Goal: Task Accomplishment & Management: Use online tool/utility

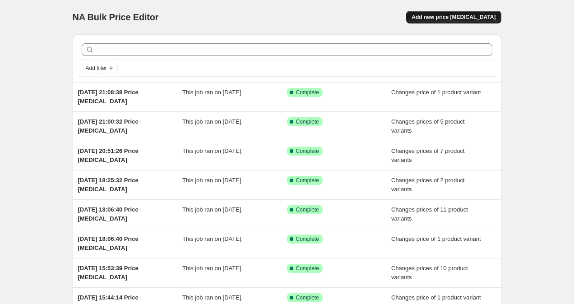
click at [449, 17] on span "Add new price [MEDICAL_DATA]" at bounding box center [454, 17] width 84 height 7
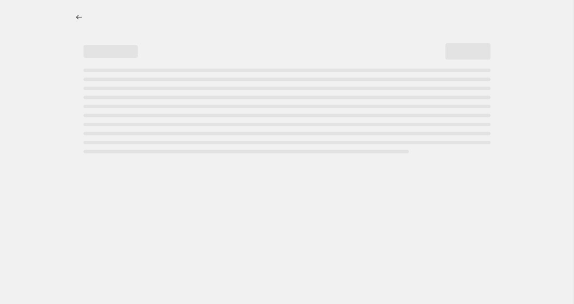
select select "percentage"
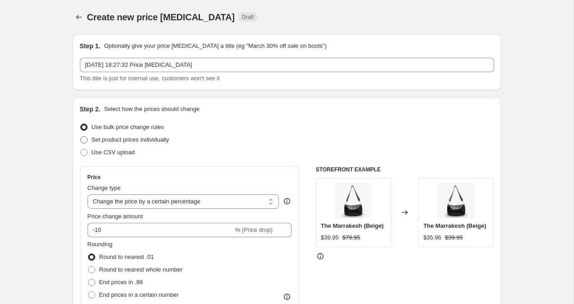
click at [84, 144] on span at bounding box center [84, 140] width 8 height 8
click at [81, 137] on input "Set product prices individually" at bounding box center [80, 136] width 0 height 0
radio input "true"
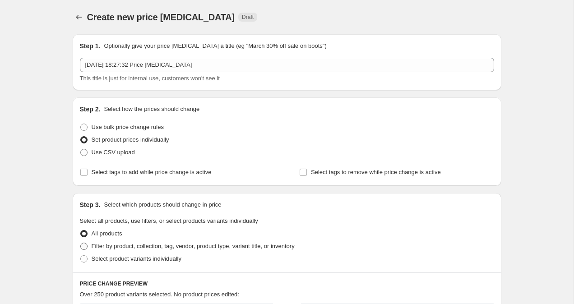
click at [84, 246] on span at bounding box center [83, 246] width 7 height 7
click at [81, 243] on input "Filter by product, collection, tag, vendor, product type, variant title, or inv…" at bounding box center [80, 243] width 0 height 0
radio input "true"
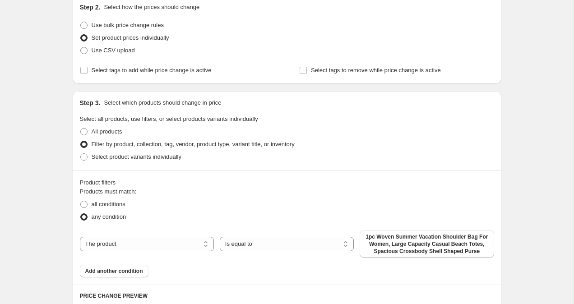
scroll to position [174, 0]
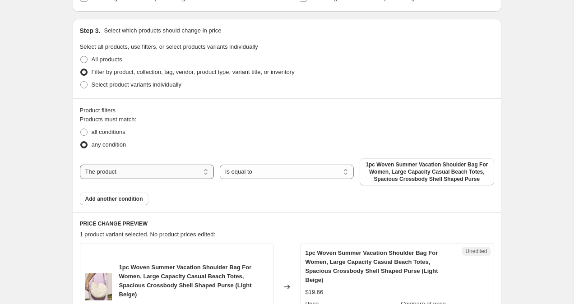
click at [194, 174] on select "The product The product's collection The product's tag The product's vendor The…" at bounding box center [147, 172] width 134 height 14
select select "collection"
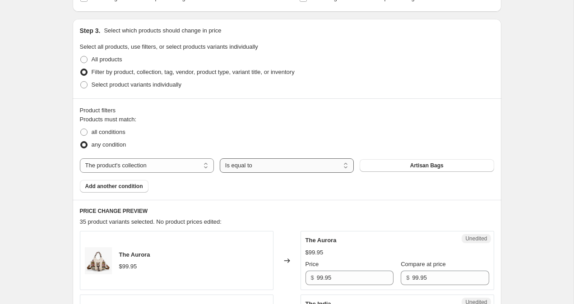
click at [250, 167] on select "Is equal to Is not equal to" at bounding box center [287, 165] width 134 height 14
click at [381, 168] on button "Artisan Bags" at bounding box center [427, 165] width 134 height 13
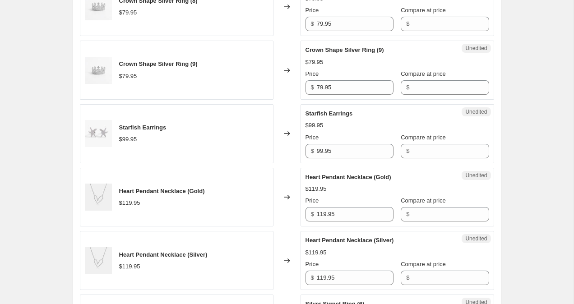
scroll to position [1639, 0]
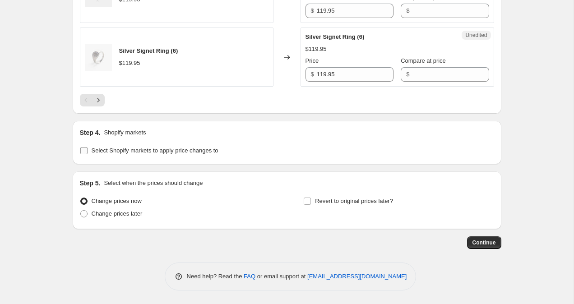
click at [83, 147] on span at bounding box center [84, 151] width 8 height 8
click at [83, 147] on input "Select Shopify markets to apply price changes to" at bounding box center [83, 150] width 7 height 7
checkbox input "true"
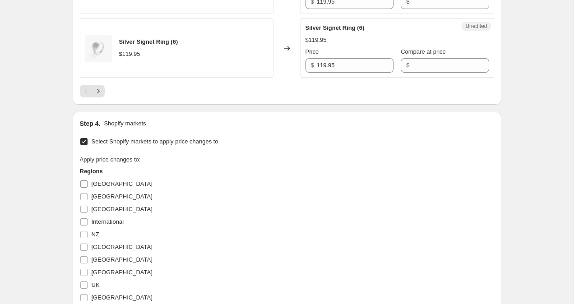
click at [84, 188] on input "Australia" at bounding box center [83, 184] width 7 height 7
checkbox input "true"
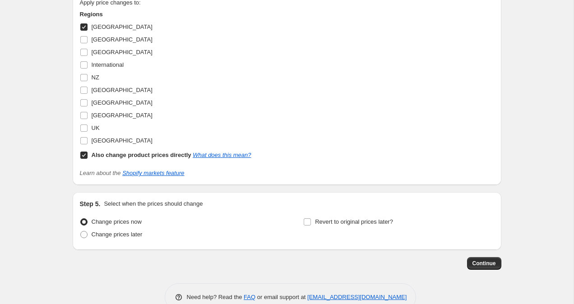
click at [82, 159] on span at bounding box center [84, 155] width 8 height 8
click at [82, 159] on input "Also change product prices directly What does this mean?" at bounding box center [83, 155] width 7 height 7
checkbox input "false"
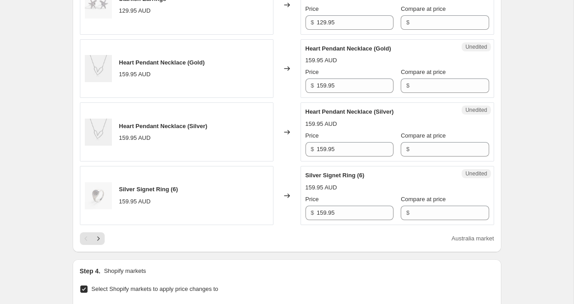
scroll to position [1494, 0]
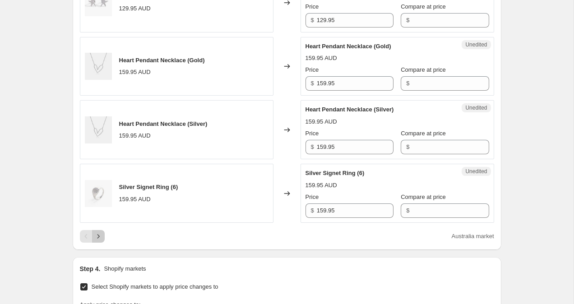
click at [102, 241] on icon "Next" at bounding box center [98, 236] width 9 height 9
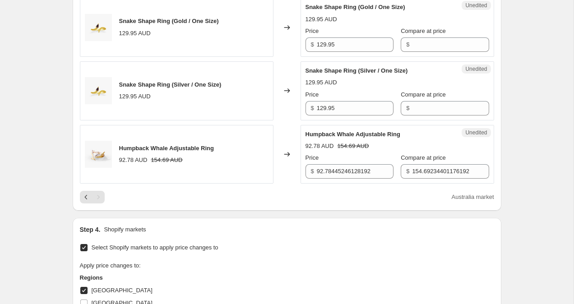
scroll to position [1288, 0]
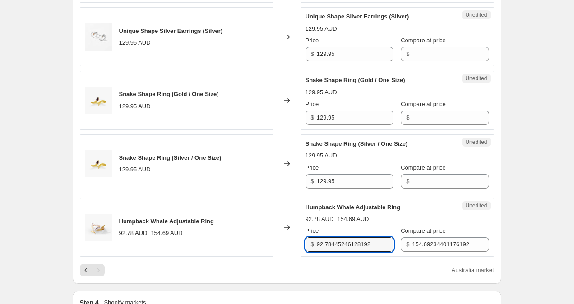
drag, startPoint x: 379, startPoint y: 246, endPoint x: 290, endPoint y: 246, distance: 88.9
click at [290, 246] on div "Humpback Whale Adjustable Ring 92.78 AUD 154.69 AUD Changed to Unedited Humpbac…" at bounding box center [287, 227] width 414 height 59
type input "59.95"
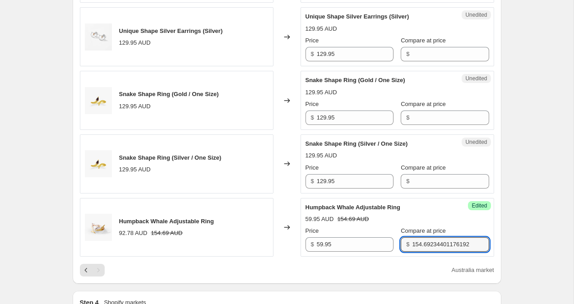
drag, startPoint x: 468, startPoint y: 245, endPoint x: 321, endPoint y: 224, distance: 147.7
click at [321, 224] on div "Humpback Whale Adjustable Ring 59.95 AUD 154.69 AUD Price $ 59.95 Compare at pr…" at bounding box center [398, 227] width 184 height 49
type input "99.95"
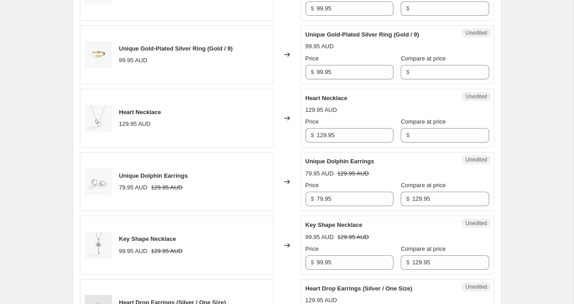
scroll to position [825, 0]
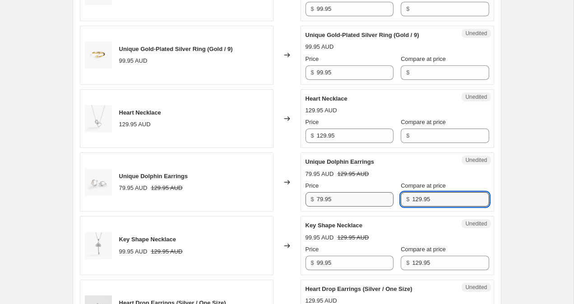
drag, startPoint x: 411, startPoint y: 198, endPoint x: 382, endPoint y: 198, distance: 28.9
click at [382, 198] on div "Price $ 79.95 Compare at price $ 129.95" at bounding box center [398, 193] width 184 height 25
type input "99.95"
click at [539, 174] on div "Create new price change job. This page is ready Create new price change job Dra…" at bounding box center [287, 150] width 574 height 1950
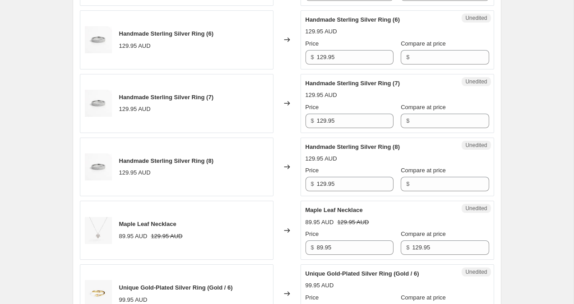
scroll to position [522, 0]
drag, startPoint x: 324, startPoint y: 182, endPoint x: 288, endPoint y: 182, distance: 35.7
click at [288, 182] on div "Handmade Sterling Silver Ring (8) 129.95 AUD Changed to Unedited Handmade Sterl…" at bounding box center [287, 167] width 414 height 59
type input "99.95"
drag, startPoint x: 324, startPoint y: 123, endPoint x: 291, endPoint y: 121, distance: 33.0
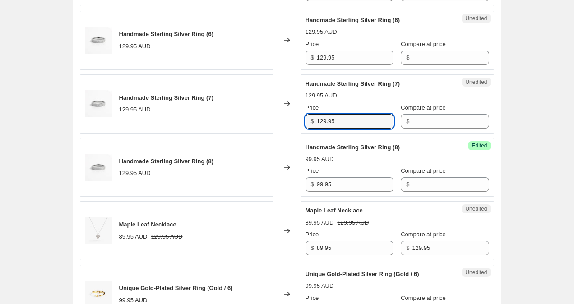
click at [292, 121] on div "Handmade Sterling Silver Ring (7) 129.95 AUD Changed to Unedited Handmade Sterl…" at bounding box center [287, 103] width 414 height 59
type input "99.95"
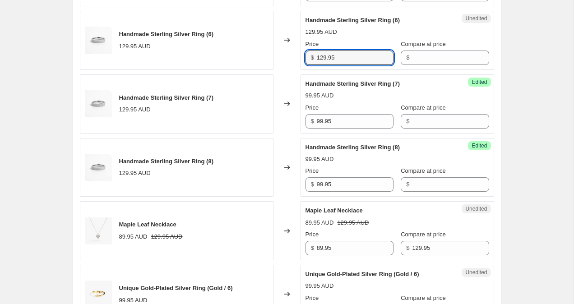
drag, startPoint x: 324, startPoint y: 56, endPoint x: 284, endPoint y: 55, distance: 39.7
click at [286, 56] on div "Handmade Sterling Silver Ring (6) 129.95 AUD Changed to Unedited Handmade Sterl…" at bounding box center [287, 40] width 414 height 59
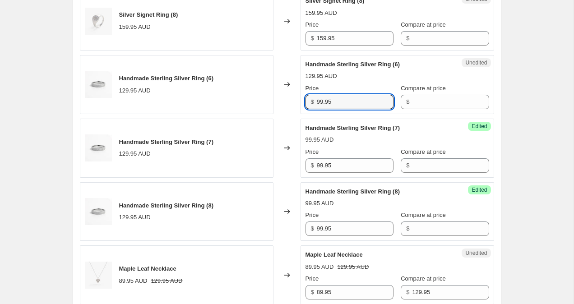
scroll to position [474, 0]
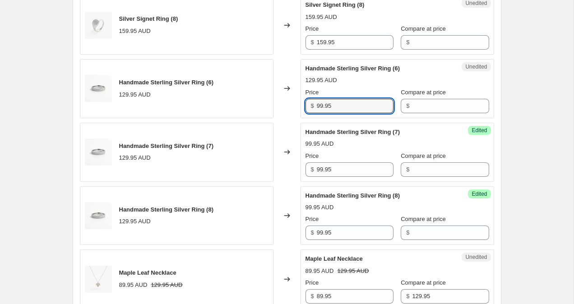
type input "99.95"
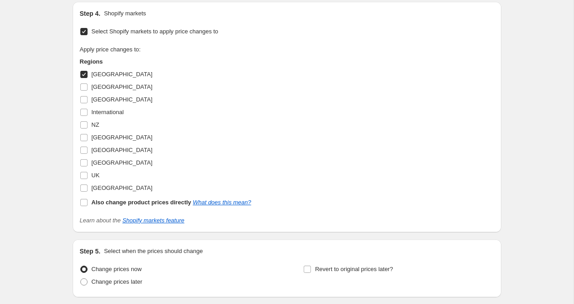
scroll to position [1645, 0]
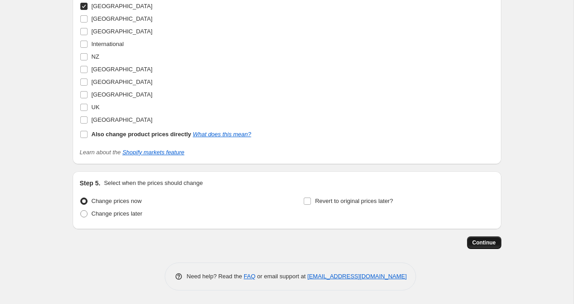
click at [487, 241] on span "Continue" at bounding box center [484, 242] width 23 height 7
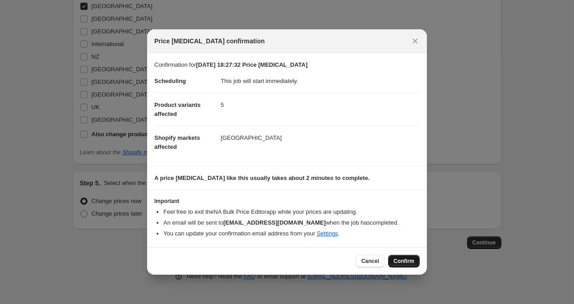
click at [405, 265] on button "Confirm" at bounding box center [404, 261] width 32 height 13
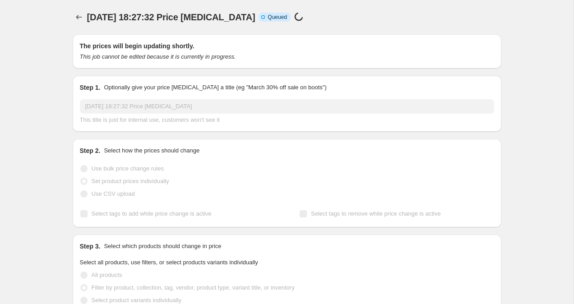
scroll to position [1645, 0]
